Goal: Find specific page/section: Find specific page/section

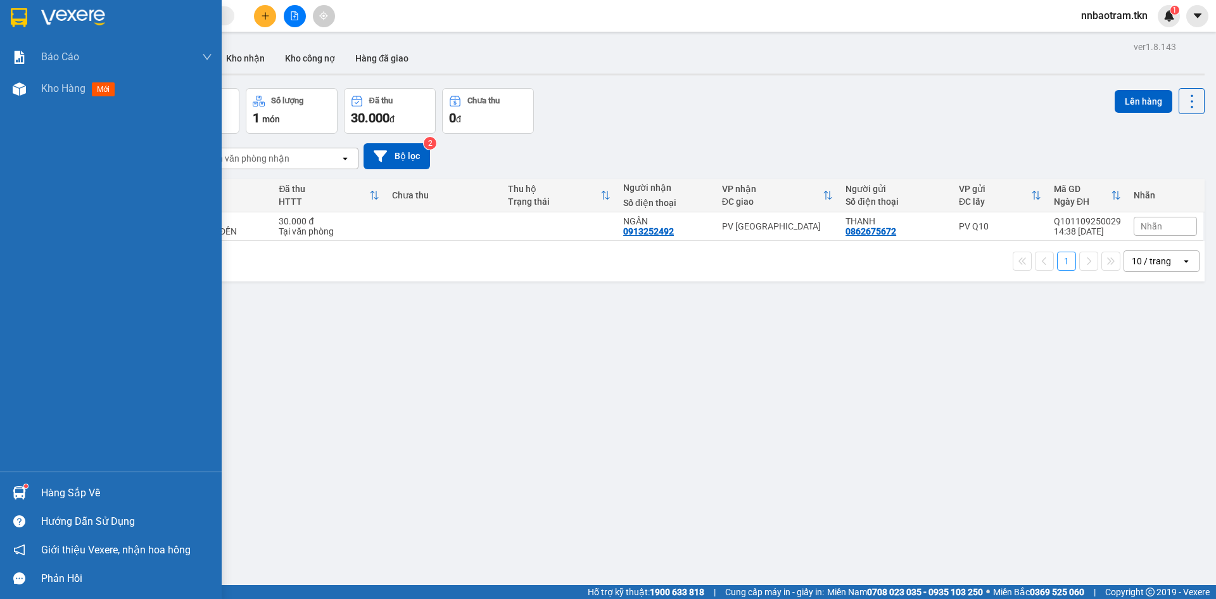
click at [21, 485] on div at bounding box center [19, 493] width 22 height 22
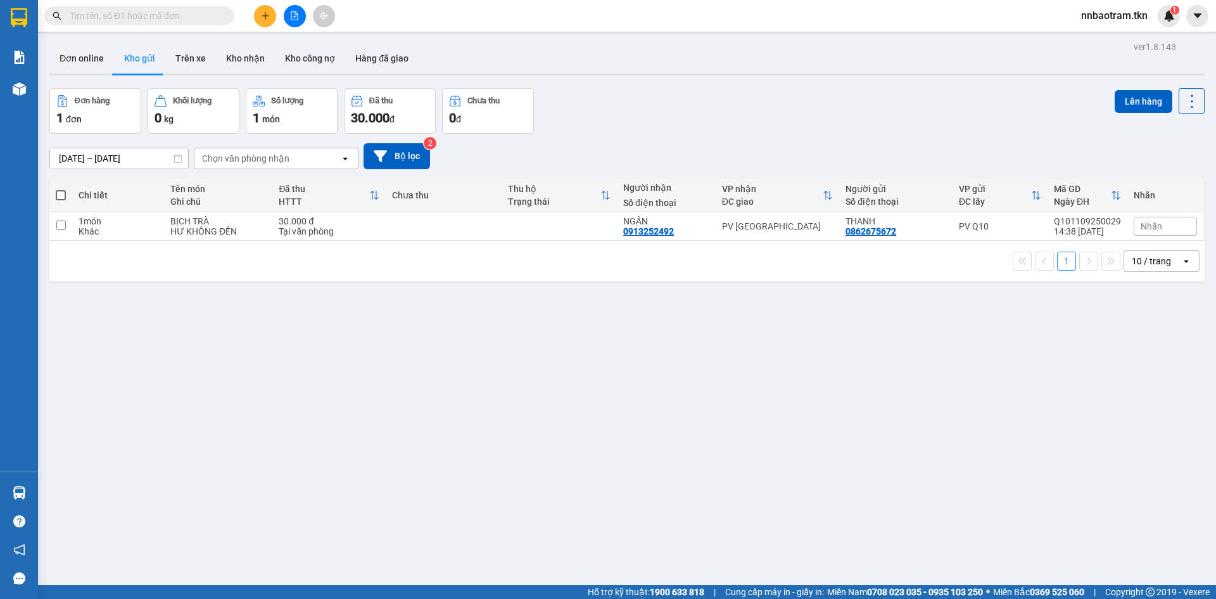
click at [606, 144] on section "Kết quả tìm kiếm ( 0 ) Bộ lọc No Data nnbaotram.tkn 1 Báo cáo Mẫu 1: Báo cáo dò…" at bounding box center [608, 299] width 1216 height 599
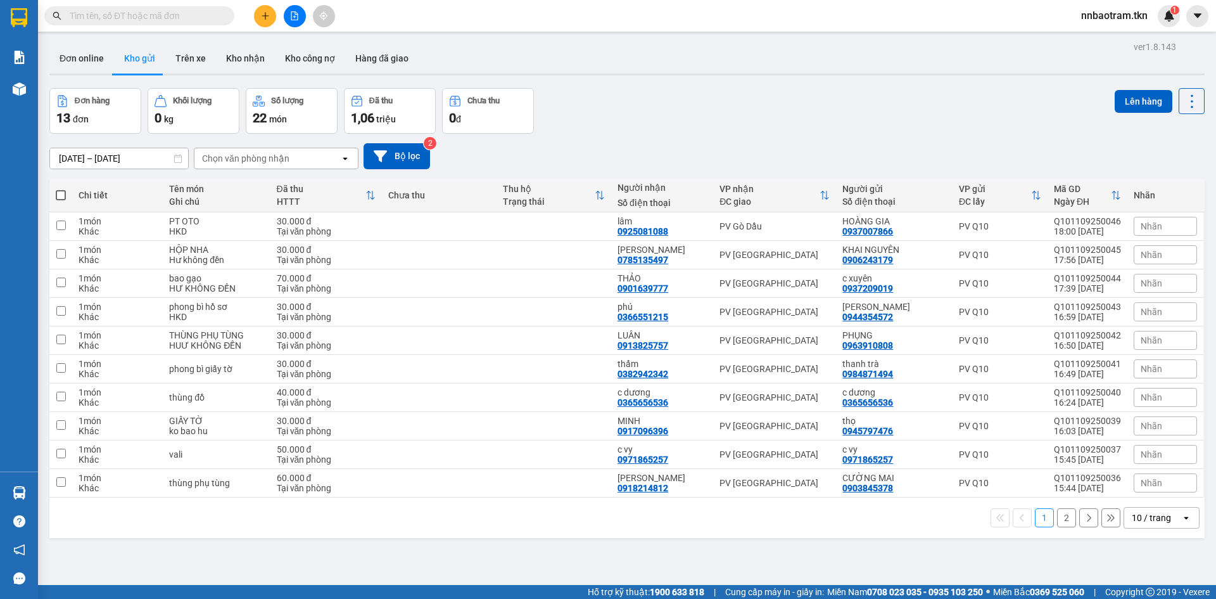
click at [1059, 515] on button "2" at bounding box center [1066, 517] width 19 height 19
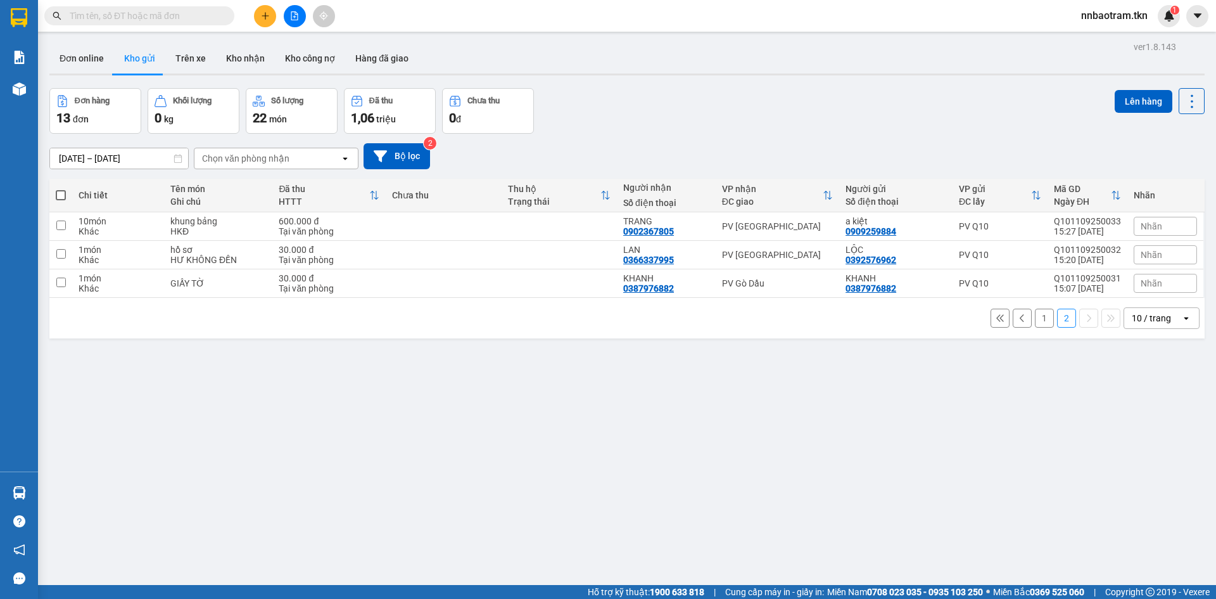
click at [1035, 318] on button "1" at bounding box center [1044, 318] width 19 height 19
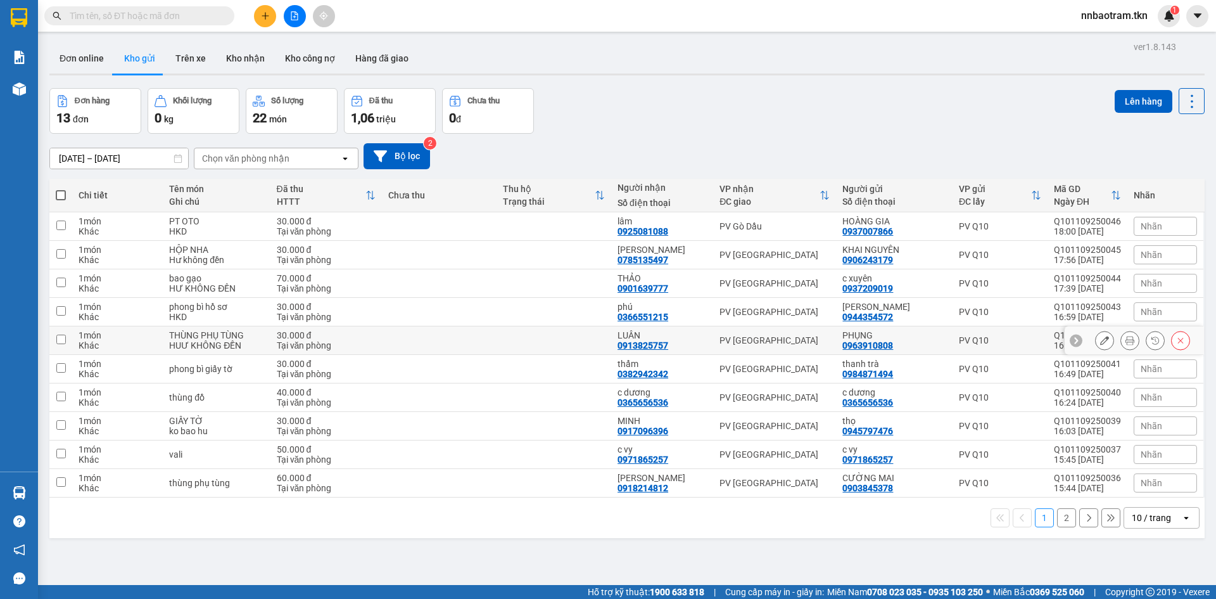
drag, startPoint x: 1031, startPoint y: 328, endPoint x: 1016, endPoint y: 335, distance: 17.3
click at [1028, 329] on td "PV Q10" at bounding box center [1000, 340] width 95 height 29
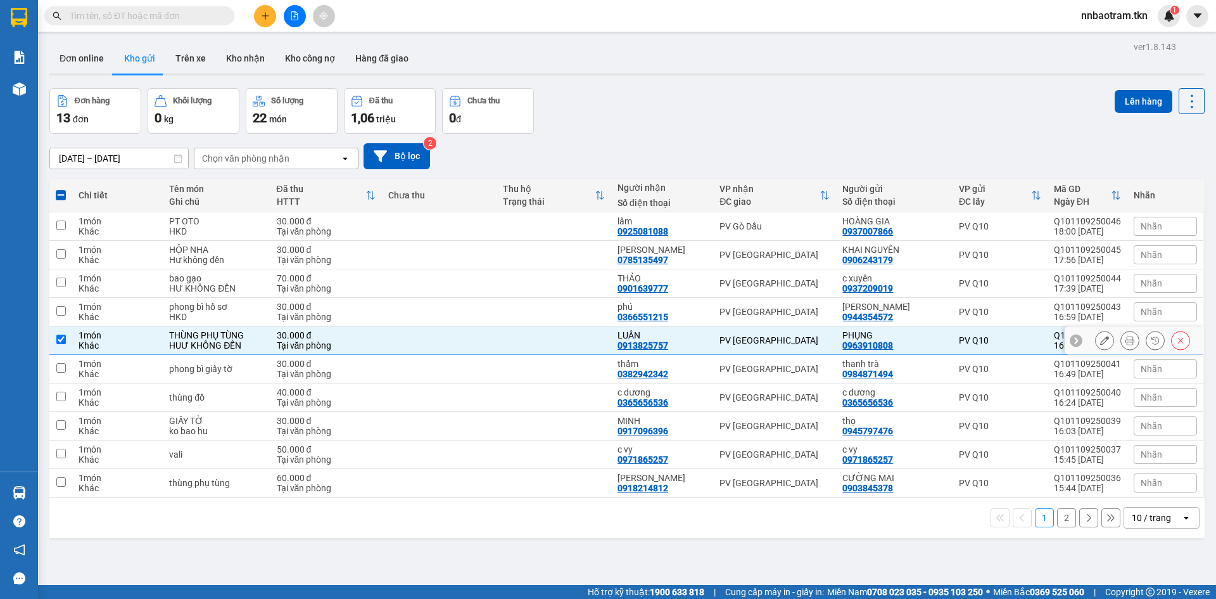
click at [749, 349] on td "PV [GEOGRAPHIC_DATA]" at bounding box center [774, 340] width 123 height 29
checkbox input "false"
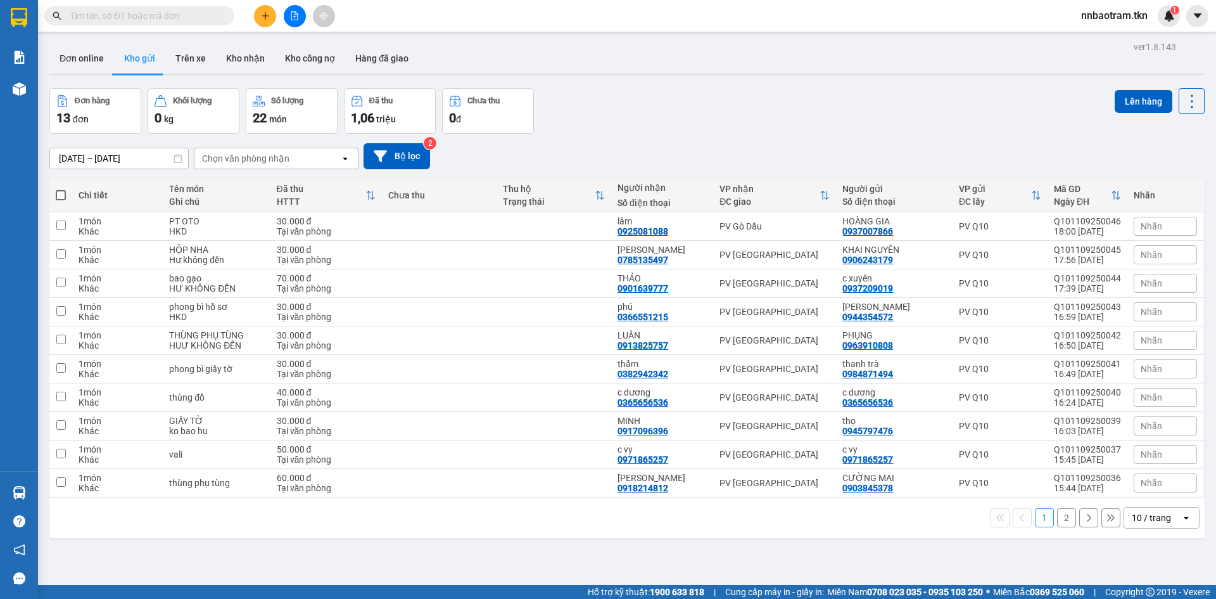
click at [597, 110] on div "Đơn hàng 13 đơn Khối lượng 0 kg Số lượng 22 món Đã thu 1,06 triệu Chưa thu 0 đ …" at bounding box center [627, 111] width 1156 height 46
click at [603, 556] on div "ver 1.8.143 Đơn online Kho gửi Trên xe Kho nhận Kho công nợ Hàng đã giao Đơn hà…" at bounding box center [627, 337] width 1166 height 599
